Goal: Task Accomplishment & Management: Complete application form

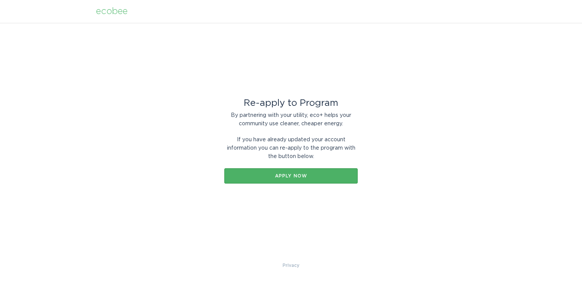
click at [285, 179] on button "Apply now" at bounding box center [290, 175] width 133 height 15
